Goal: Information Seeking & Learning: Learn about a topic

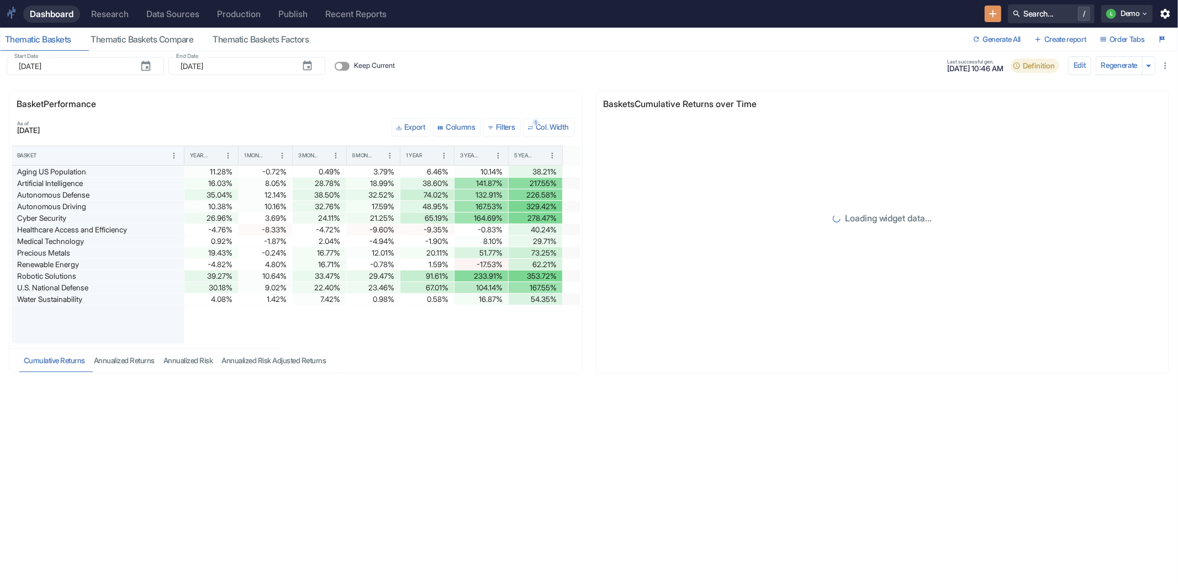
click at [120, 15] on div "Research" at bounding box center [110, 14] width 38 height 10
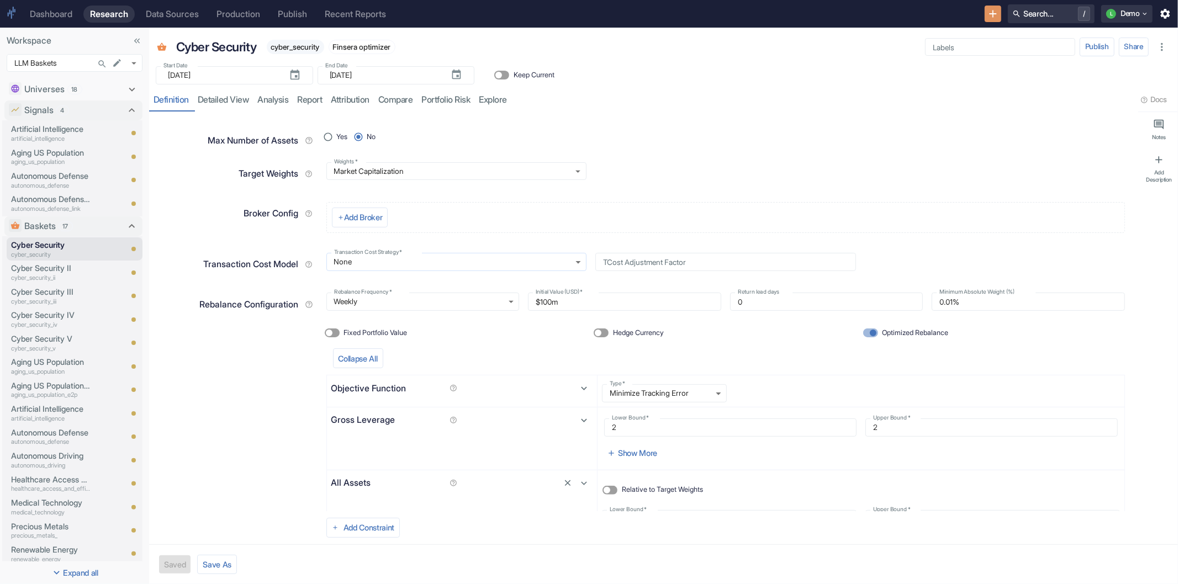
scroll to position [298, 0]
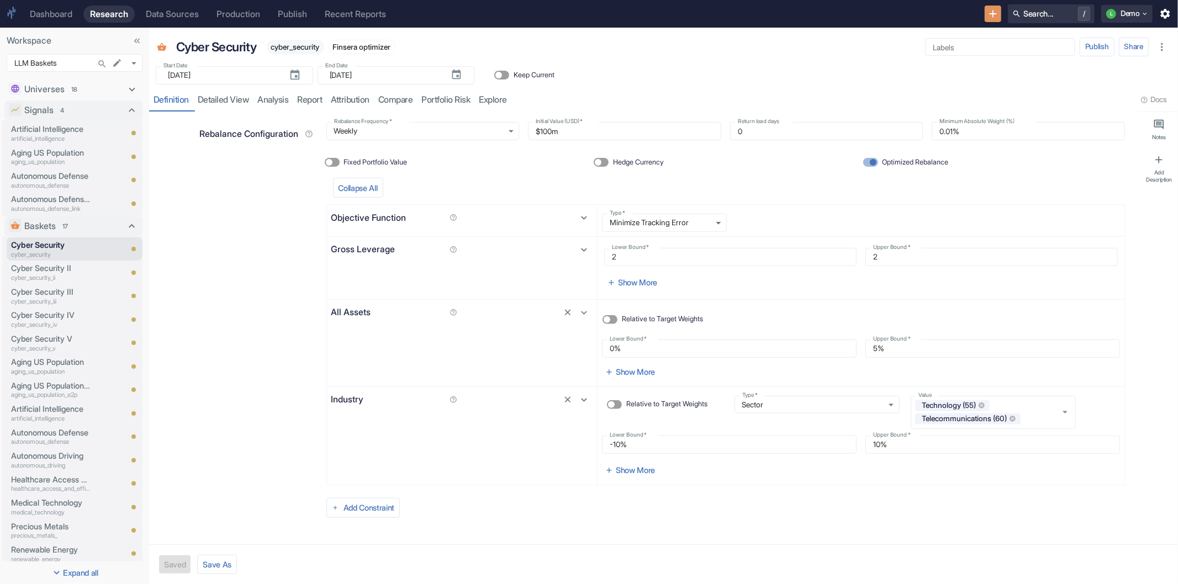
type textarea "x"
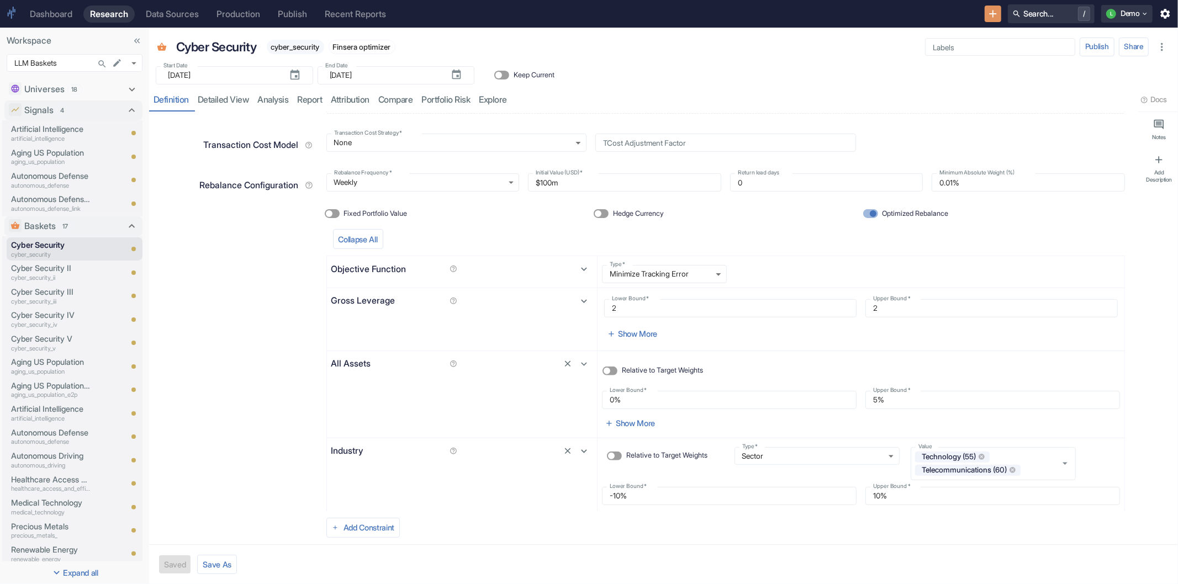
scroll to position [123, 0]
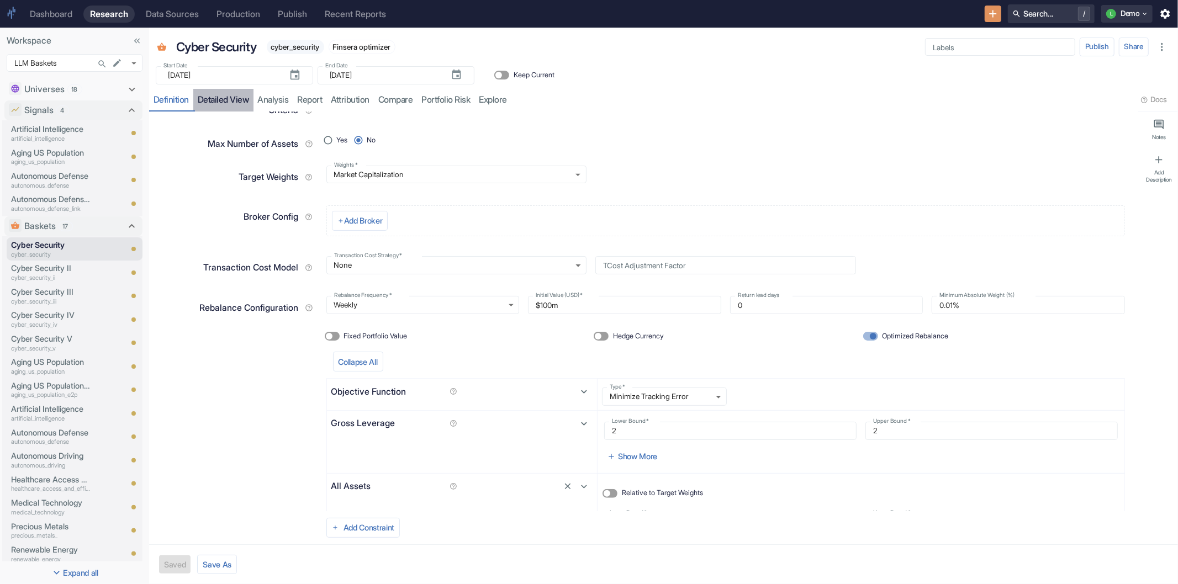
click at [214, 90] on link "detailed view" at bounding box center [223, 100] width 60 height 23
click at [217, 94] on link "detailed view" at bounding box center [223, 100] width 60 height 23
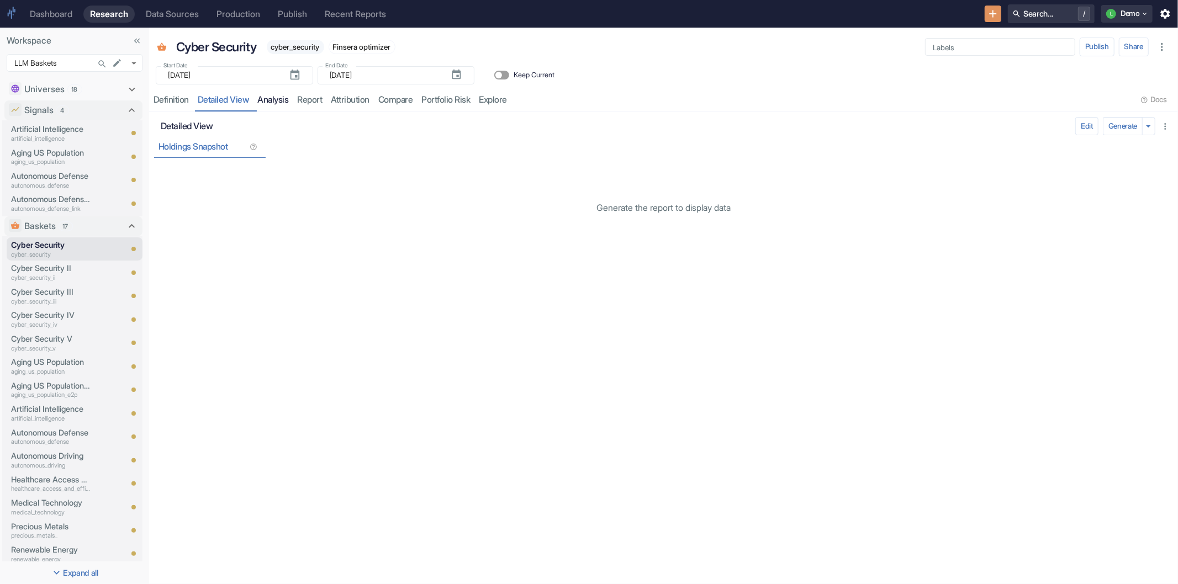
click at [275, 100] on link "analysis" at bounding box center [273, 100] width 40 height 23
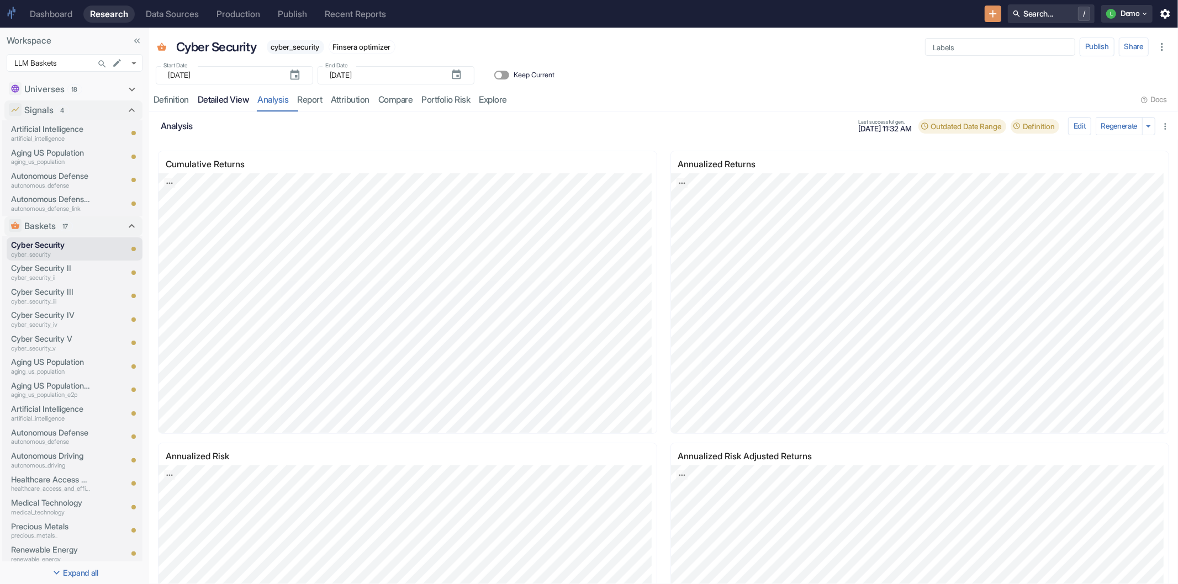
click at [211, 102] on link "detailed view" at bounding box center [223, 100] width 60 height 23
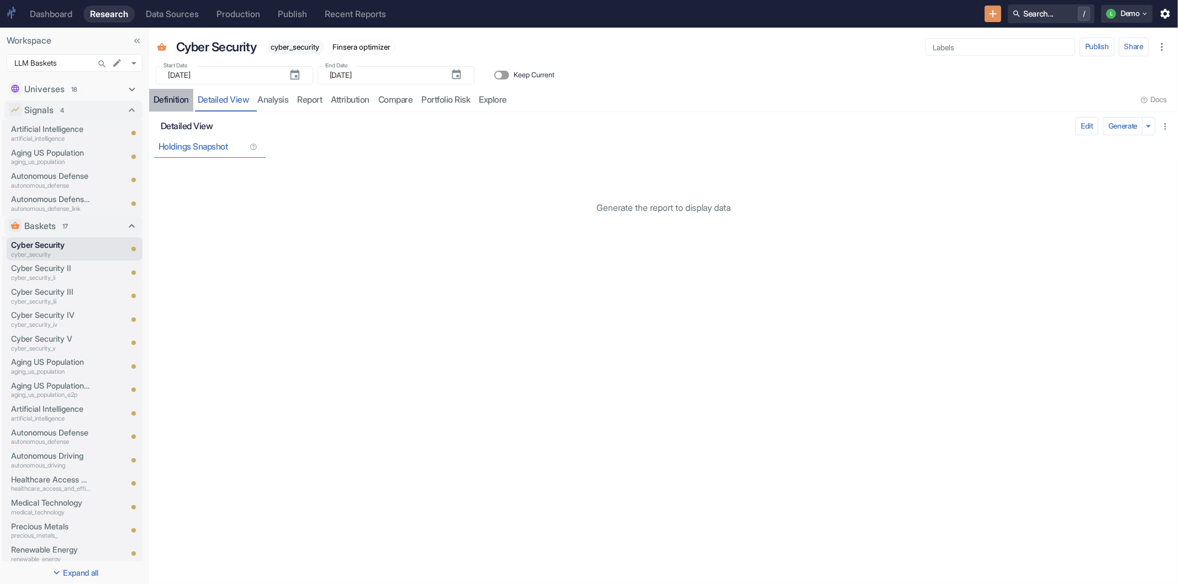
click at [172, 94] on link "Definition" at bounding box center [171, 100] width 44 height 23
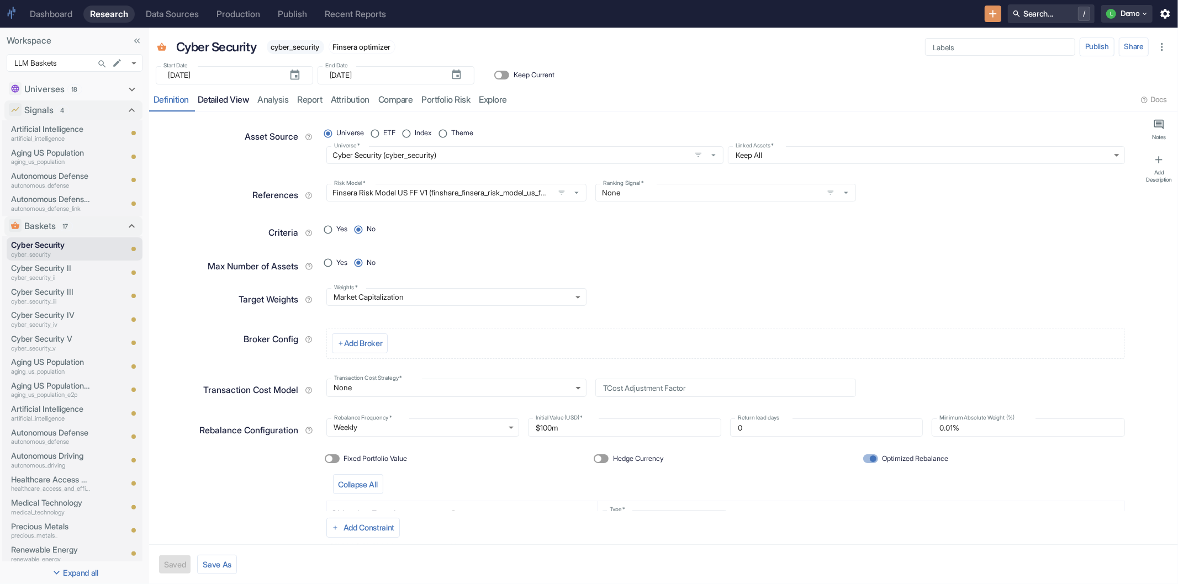
click at [219, 98] on link "detailed view" at bounding box center [223, 100] width 60 height 23
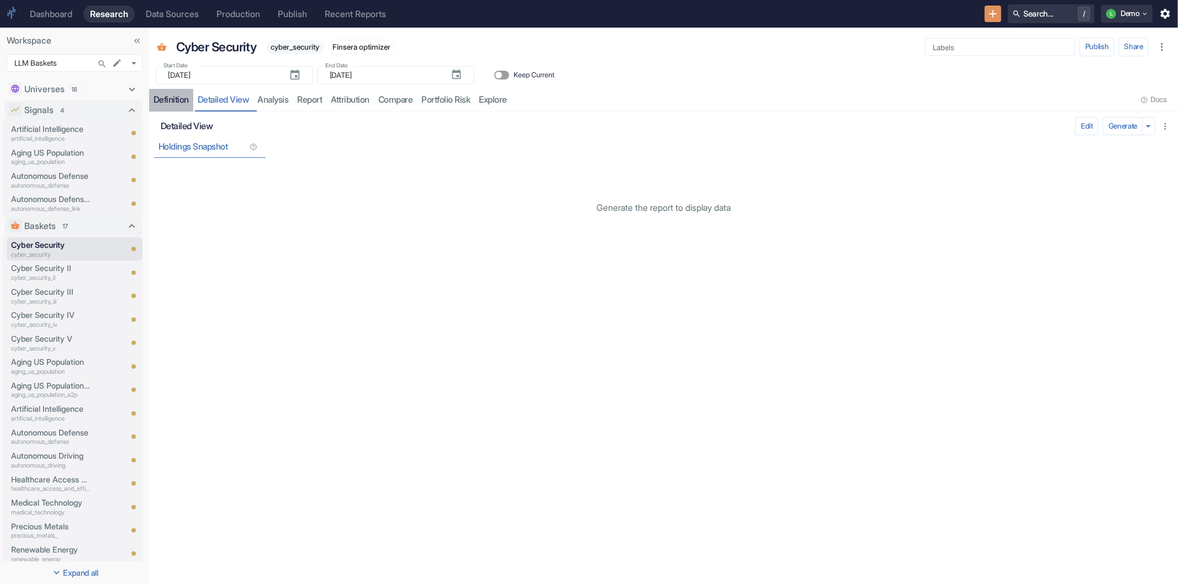
click at [180, 101] on div "Definition" at bounding box center [171, 99] width 35 height 11
